Goal: Task Accomplishment & Management: Manage account settings

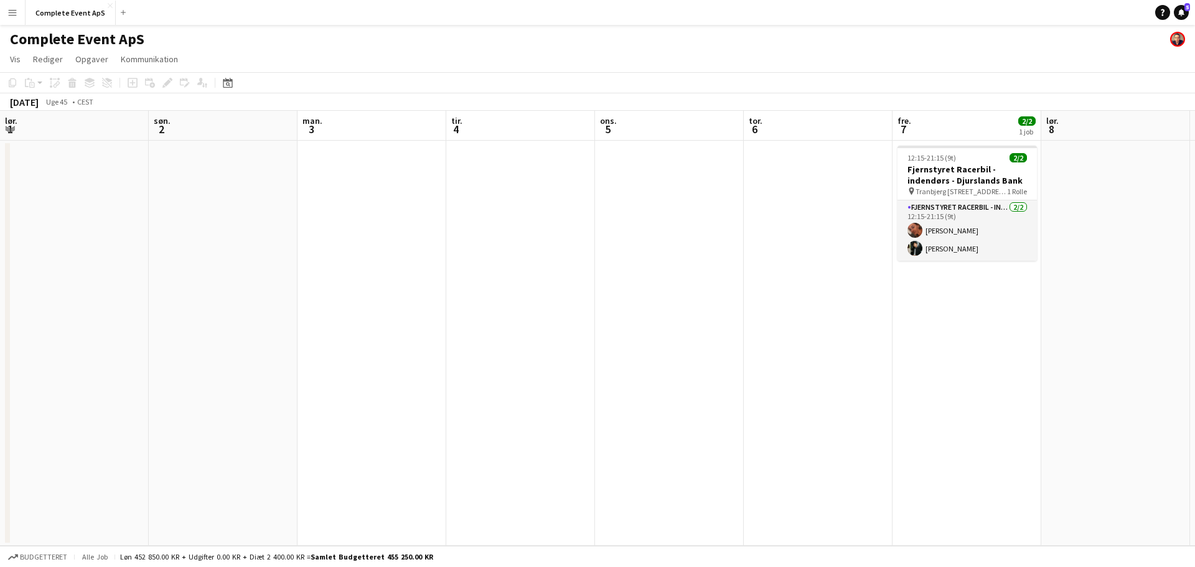
scroll to position [0, 428]
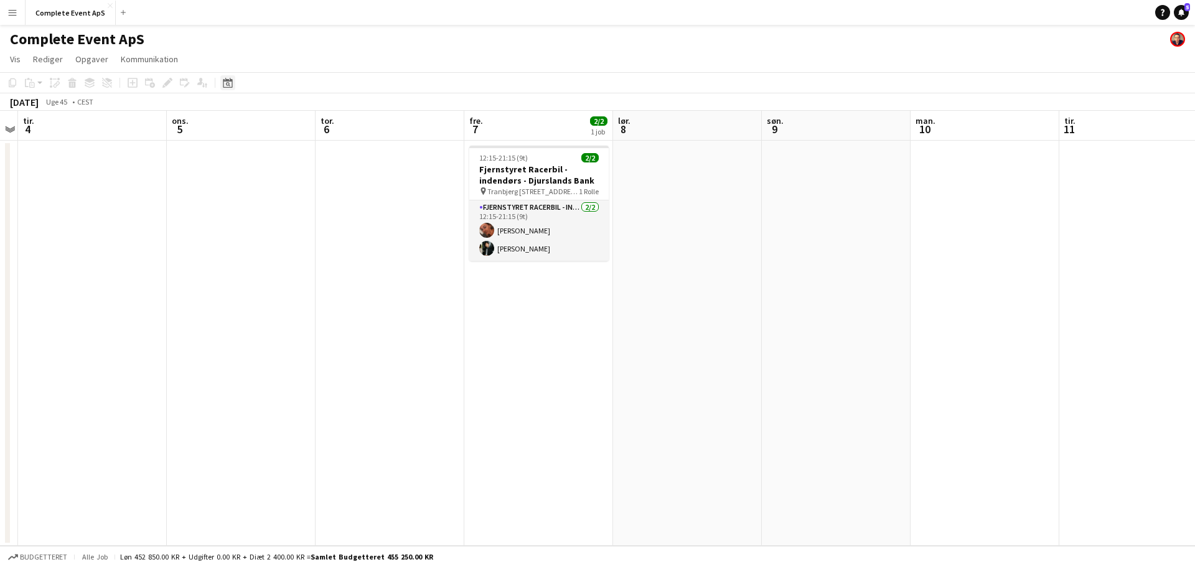
click at [232, 87] on icon at bounding box center [227, 83] width 9 height 10
click at [332, 130] on span "Next month" at bounding box center [328, 125] width 25 height 25
click at [309, 126] on span "Previous month" at bounding box center [303, 125] width 25 height 25
click at [307, 125] on span "Previous month" at bounding box center [303, 125] width 25 height 25
click at [280, 251] on span "30" at bounding box center [279, 255] width 15 height 15
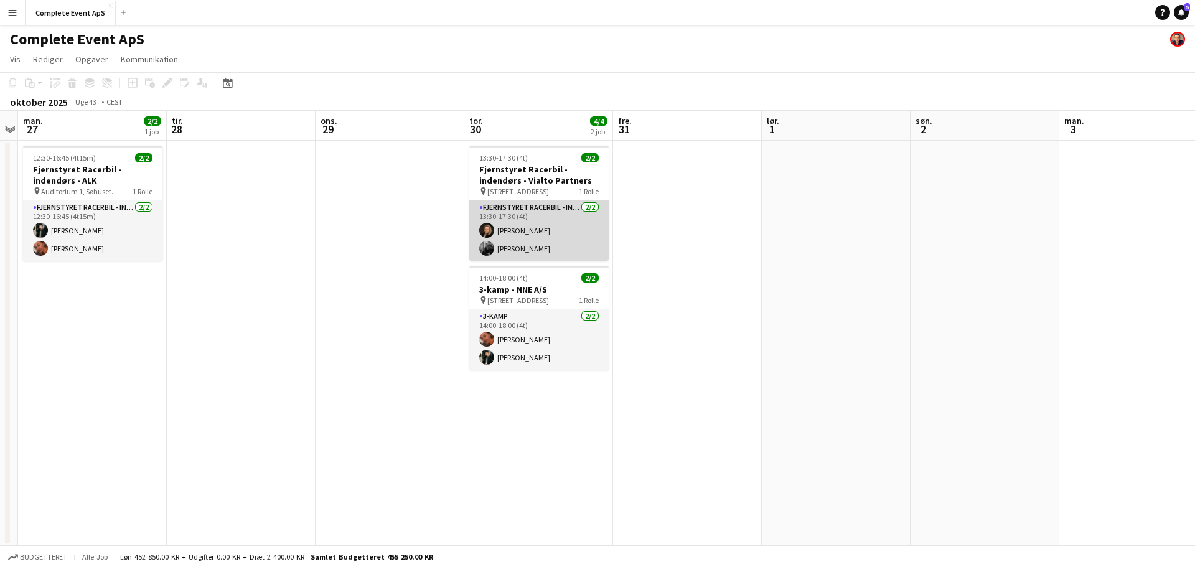
click at [561, 216] on app-card-role "Fjernstyret Racerbil - indendørs [DATE] 13:30-17:30 (4t) [PERSON_NAME] [PERSON_…" at bounding box center [538, 230] width 139 height 60
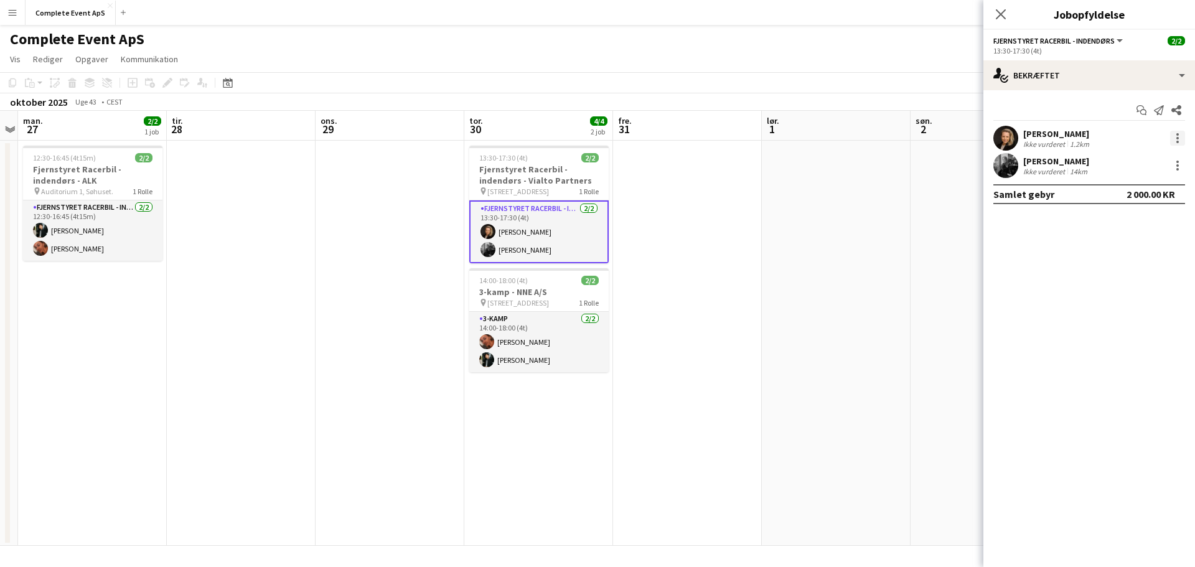
click at [1174, 136] on div at bounding box center [1177, 138] width 15 height 15
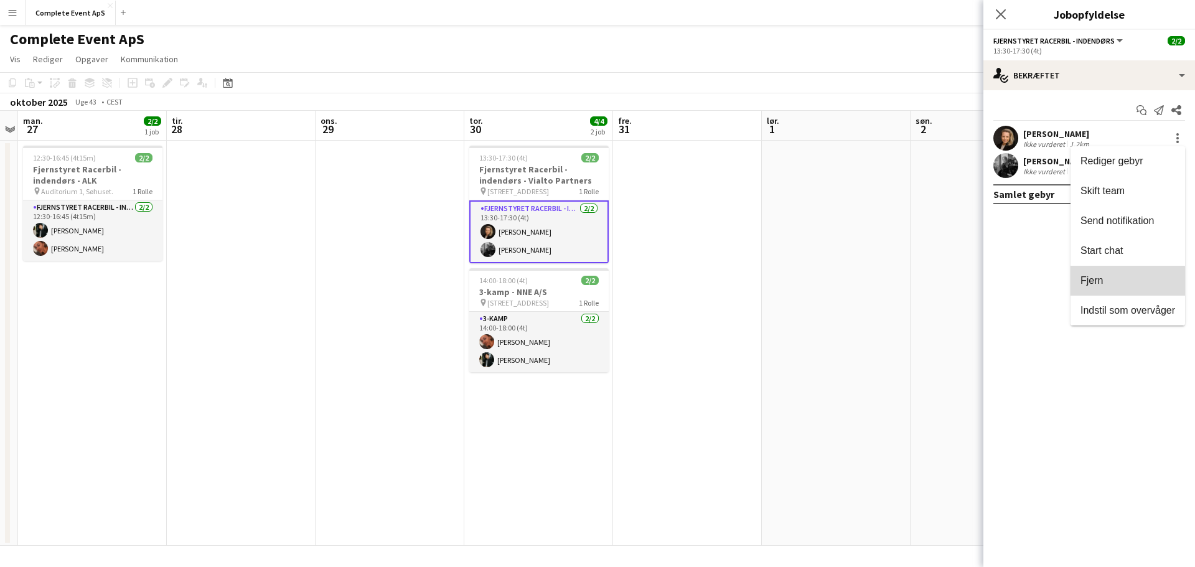
click at [1126, 281] on span "Fjern" at bounding box center [1127, 280] width 95 height 11
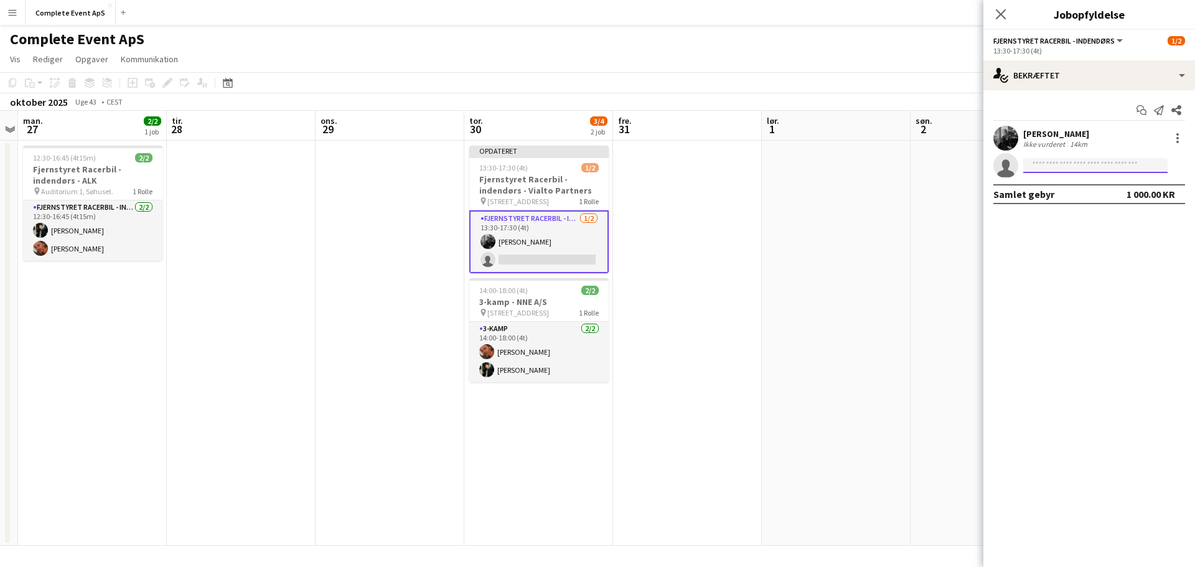
click at [1080, 162] on input at bounding box center [1095, 165] width 144 height 15
type input "******"
click at [1065, 189] on span "[EMAIL_ADDRESS][DOMAIN_NAME]" at bounding box center [1095, 194] width 124 height 10
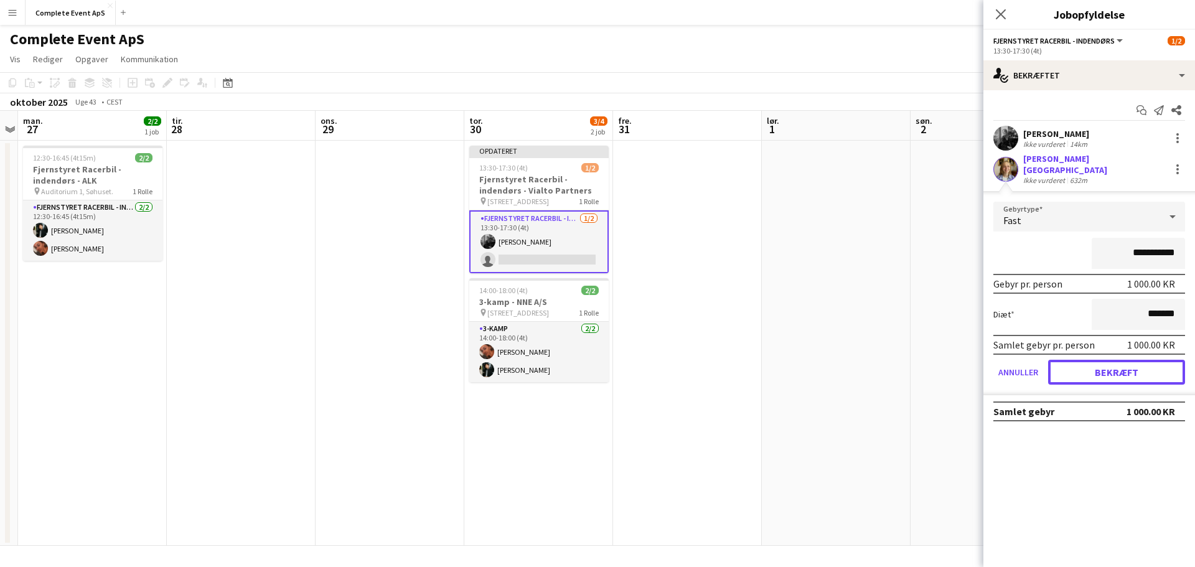
click at [1138, 371] on button "Bekræft" at bounding box center [1116, 372] width 137 height 25
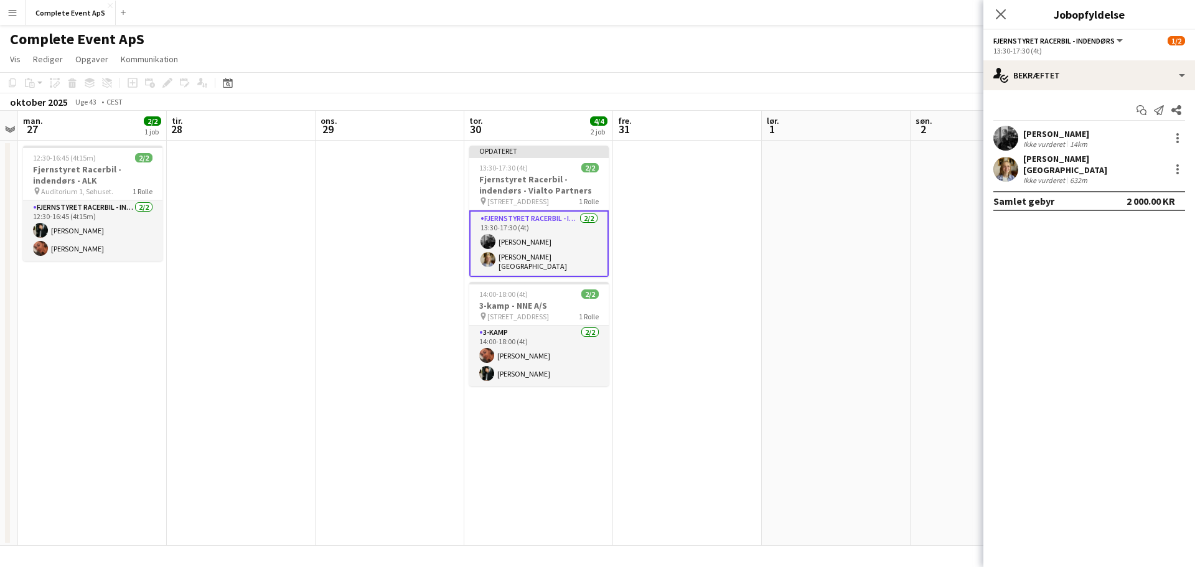
click at [833, 318] on app-date-cell at bounding box center [836, 343] width 149 height 405
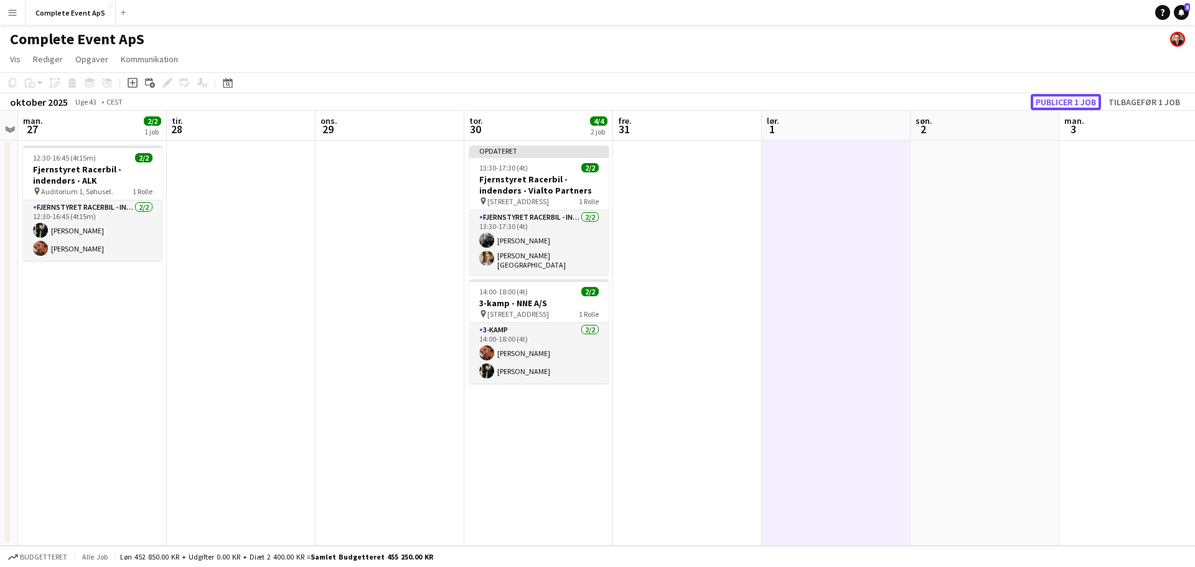
click at [1057, 104] on button "Publicer 1 job" at bounding box center [1066, 102] width 70 height 16
